Goal: Task Accomplishment & Management: Use online tool/utility

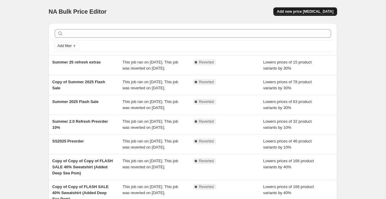
click at [320, 9] on span "Add new price [MEDICAL_DATA]" at bounding box center [305, 11] width 57 height 5
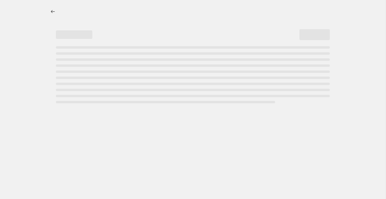
select select "percentage"
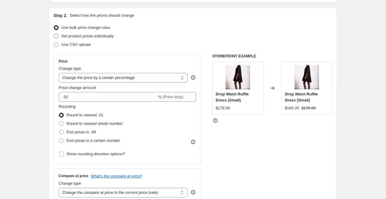
scroll to position [57, 0]
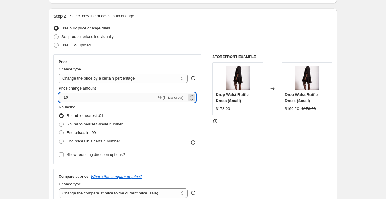
click at [123, 98] on input "-10" at bounding box center [108, 98] width 98 height 10
click at [191, 95] on icon at bounding box center [192, 96] width 6 height 6
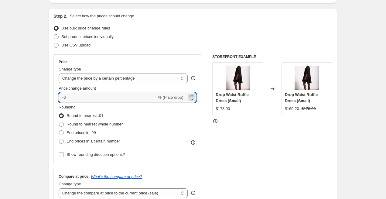
click at [191, 95] on icon at bounding box center [192, 96] width 6 height 6
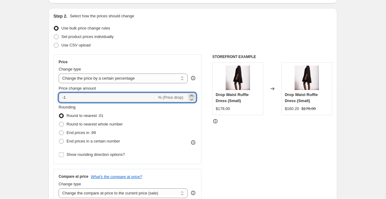
click at [191, 95] on icon at bounding box center [192, 96] width 6 height 6
type input "0"
click at [183, 80] on select "Change the price to a certain amount Change the price by a certain amount Chang…" at bounding box center [123, 79] width 129 height 10
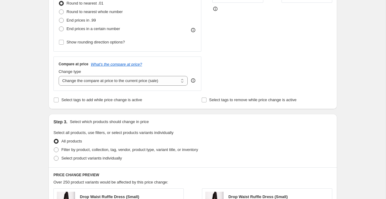
scroll to position [177, 0]
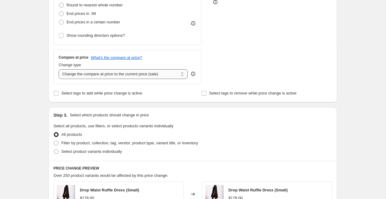
click at [181, 75] on select "Change the compare at price to the current price (sale) Change the compare at p…" at bounding box center [123, 74] width 129 height 10
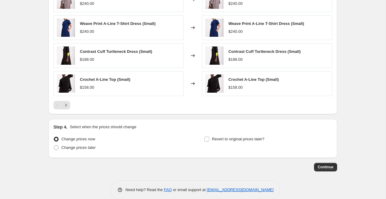
scroll to position [400, 0]
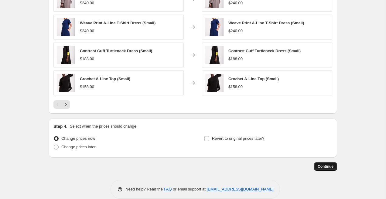
click at [325, 166] on span "Continue" at bounding box center [326, 166] width 16 height 5
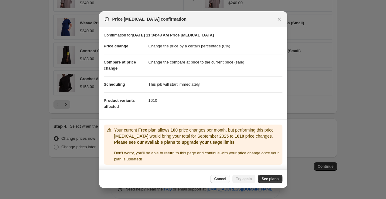
click at [221, 180] on span "Cancel" at bounding box center [220, 179] width 12 height 5
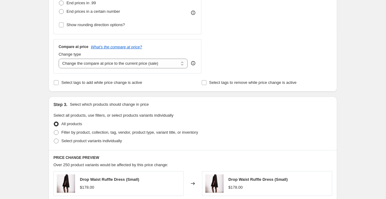
scroll to position [215, 0]
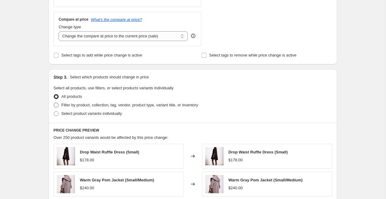
click at [128, 106] on span "Filter by product, collection, tag, vendor, product type, variant title, or inv…" at bounding box center [129, 105] width 137 height 5
click at [54, 103] on input "Filter by product, collection, tag, vendor, product type, variant title, or inv…" at bounding box center [54, 103] width 0 height 0
radio input "true"
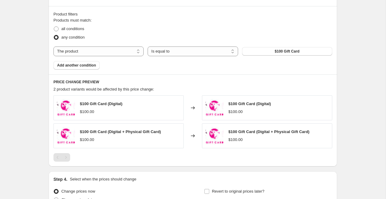
scroll to position [370, 0]
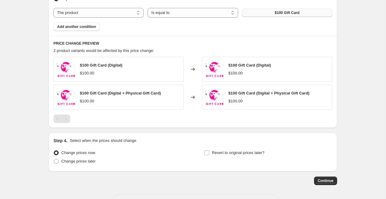
click at [299, 13] on span "$100 Gift Card" at bounding box center [287, 12] width 25 height 5
click at [71, 17] on select "The product The product's collection The product's tag The product's vendor The…" at bounding box center [98, 13] width 90 height 10
select select "tag"
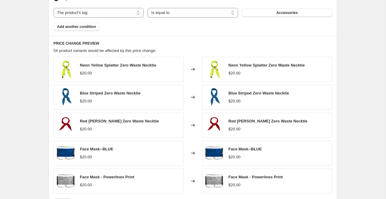
click at [290, 12] on span "Accessories" at bounding box center [288, 12] width 22 height 5
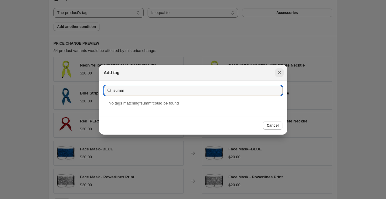
type input "summ"
click at [281, 69] on button "Close" at bounding box center [279, 72] width 9 height 9
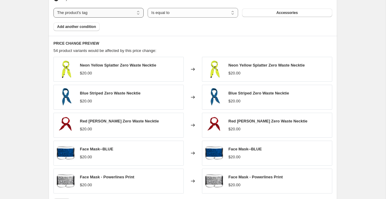
click at [95, 12] on select "The product The product's collection The product's tag The product's vendor The…" at bounding box center [98, 13] width 90 height 10
select select "collection"
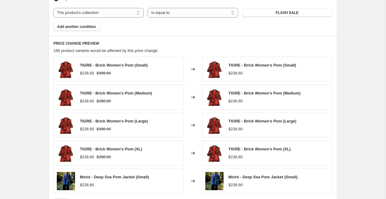
click at [309, 13] on button "FLASH SALE" at bounding box center [287, 13] width 90 height 9
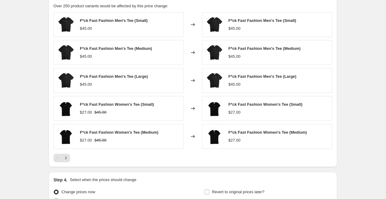
scroll to position [439, 0]
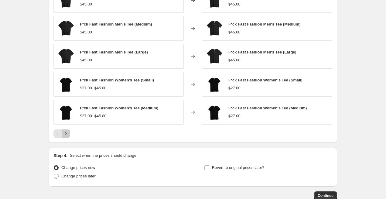
click at [66, 136] on icon "Next" at bounding box center [66, 134] width 6 height 6
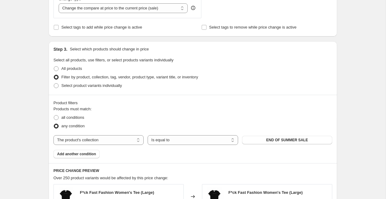
scroll to position [211, 0]
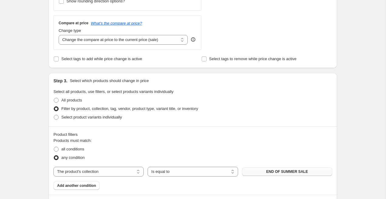
click at [294, 171] on span "END OF SUMMER SALE" at bounding box center [288, 171] width 42 height 5
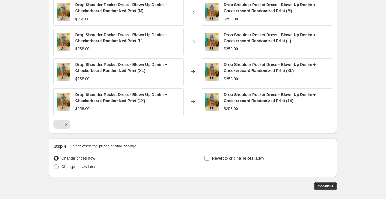
scroll to position [487, 0]
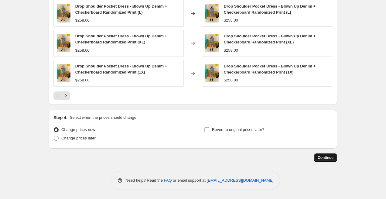
click at [323, 156] on span "Continue" at bounding box center [326, 157] width 16 height 5
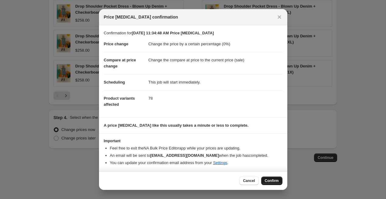
click at [269, 183] on span "Confirm" at bounding box center [272, 180] width 14 height 5
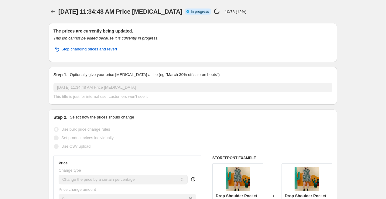
select select "percentage"
select select "collection"
